Goal: Navigation & Orientation: Find specific page/section

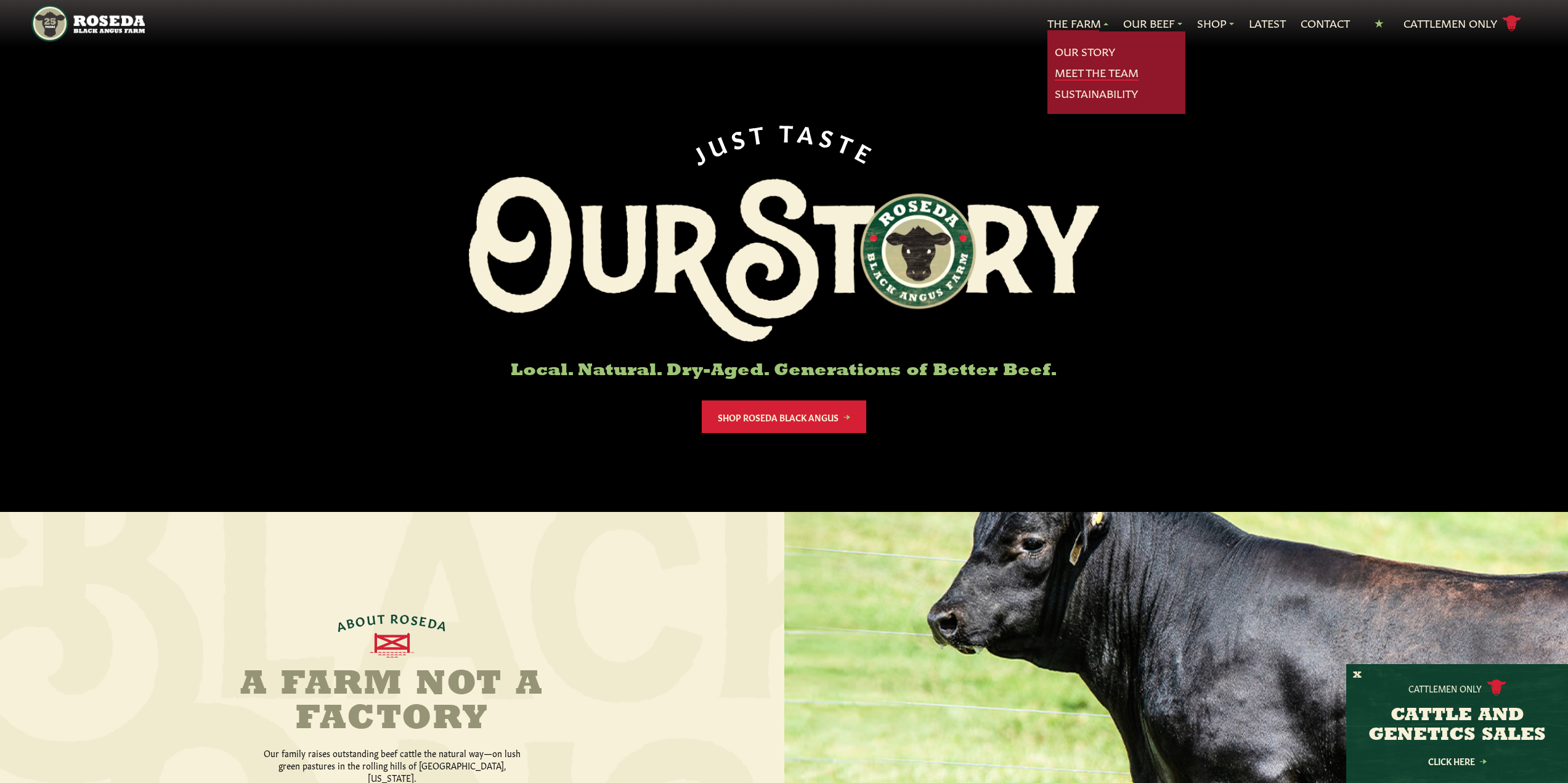
click at [1093, 71] on link "Meet The Team" at bounding box center [1097, 72] width 84 height 16
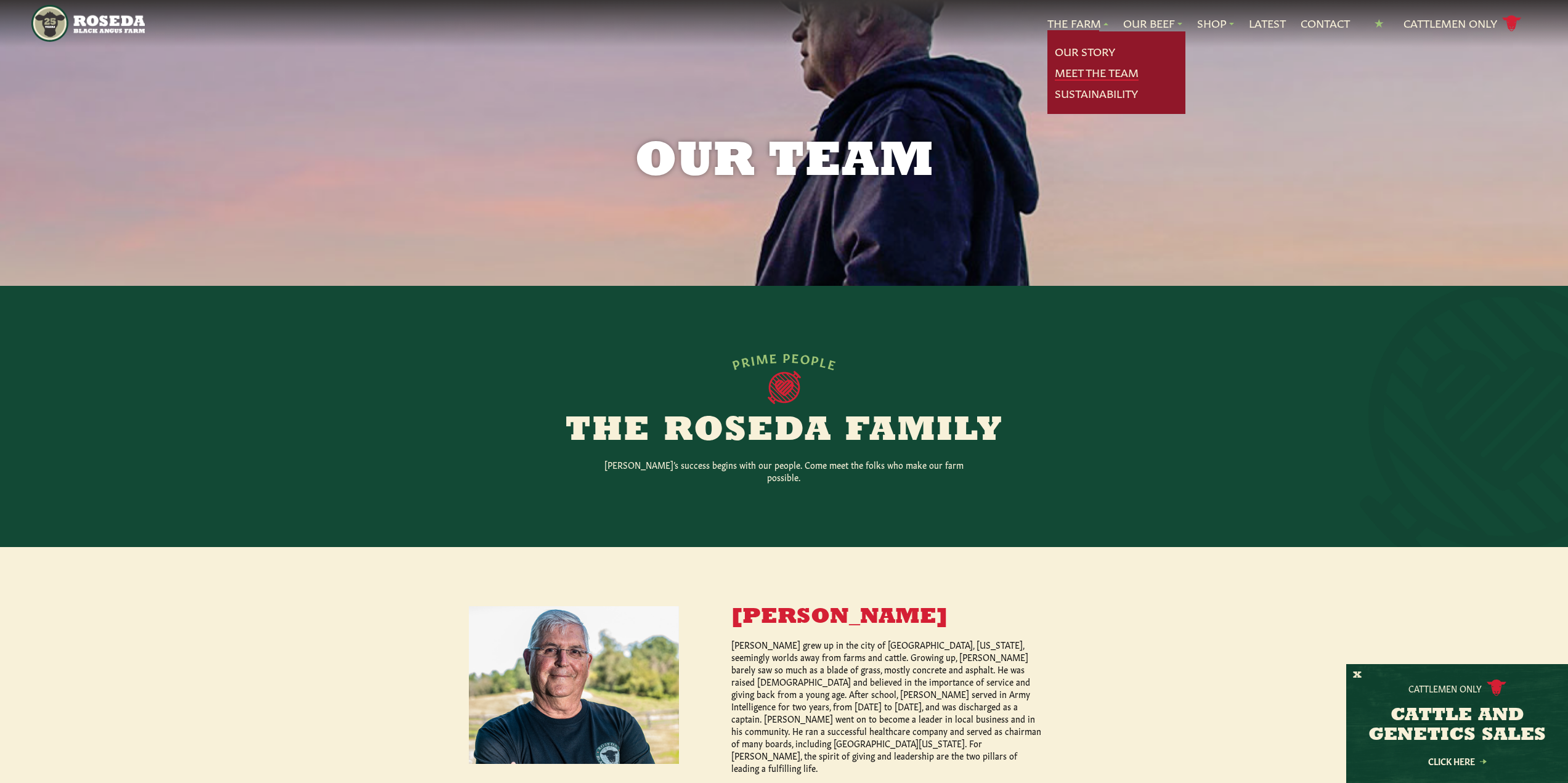
click at [1078, 65] on link "Meet The Team" at bounding box center [1097, 72] width 84 height 16
click at [1074, 50] on link "Our Story" at bounding box center [1085, 51] width 60 height 16
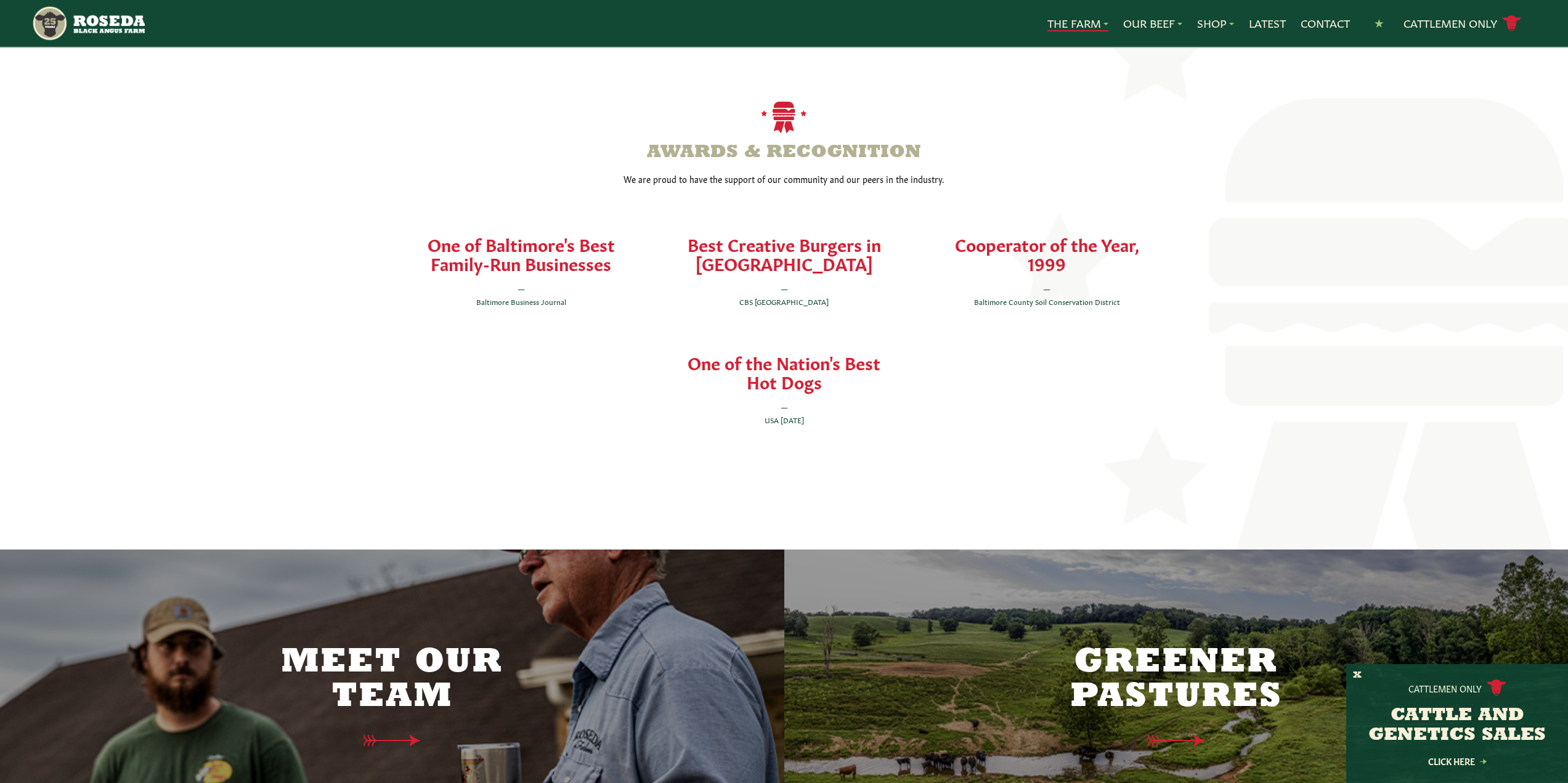
scroll to position [2587, 0]
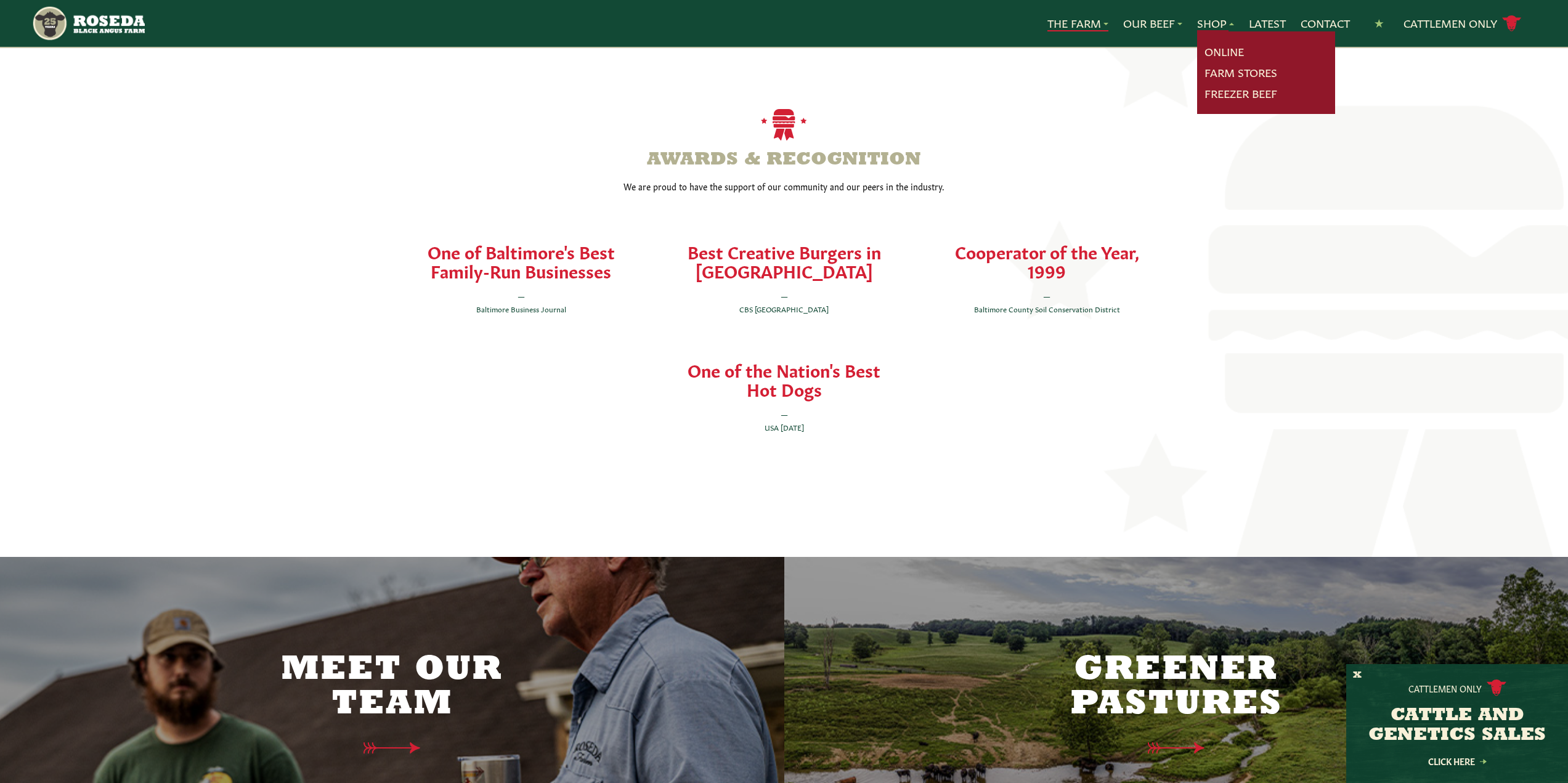
click at [1212, 19] on link "Shop" at bounding box center [1215, 23] width 37 height 16
click at [1220, 47] on link "Online" at bounding box center [1224, 51] width 40 height 16
